Goal: Task Accomplishment & Management: Manage account settings

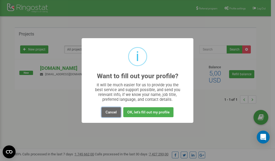
click at [108, 111] on button "Cancel" at bounding box center [110, 112] width 19 height 10
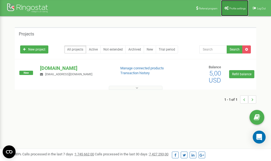
click at [238, 7] on span "Profile settings" at bounding box center [237, 8] width 16 height 3
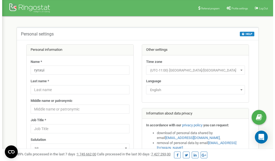
scroll to position [27, 0]
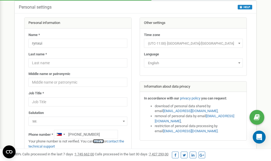
click at [100, 142] on link "verify it" at bounding box center [98, 141] width 11 height 4
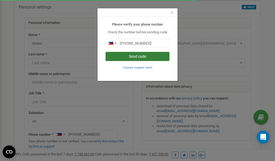
click at [142, 56] on button "Send code" at bounding box center [137, 56] width 64 height 9
